Goal: Task Accomplishment & Management: Use online tool/utility

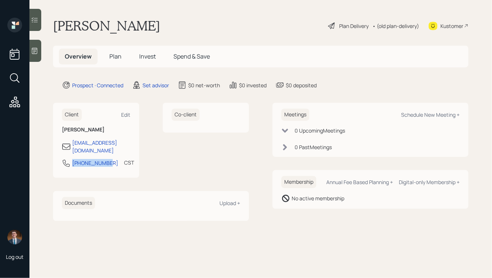
drag, startPoint x: 105, startPoint y: 157, endPoint x: 64, endPoint y: 158, distance: 41.3
click at [64, 159] on div "[PHONE_NUMBER] CST Currently 2:15 PM" at bounding box center [96, 165] width 69 height 13
copy div "[PHONE_NUMBER]"
click at [418, 116] on div "Schedule New Meeting +" at bounding box center [430, 114] width 59 height 7
select select "round-[PERSON_NAME]"
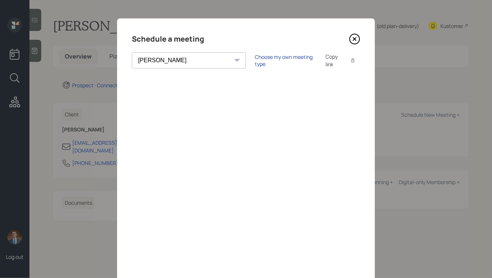
click at [255, 63] on div "Choose my own meeting type" at bounding box center [286, 60] width 62 height 14
